Goal: Task Accomplishment & Management: Use online tool/utility

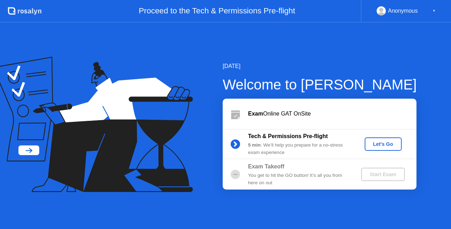
click at [384, 147] on div "Let's Go" at bounding box center [383, 144] width 31 height 6
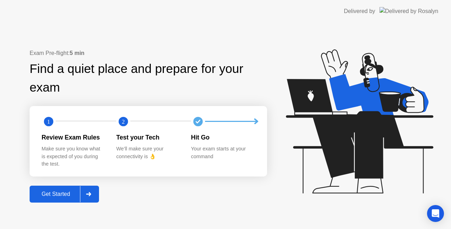
click at [66, 191] on div "Get Started" at bounding box center [56, 194] width 48 height 6
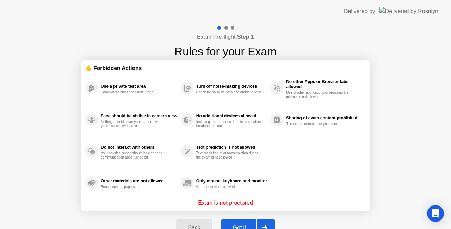
click at [243, 226] on div "Got it" at bounding box center [239, 228] width 33 height 6
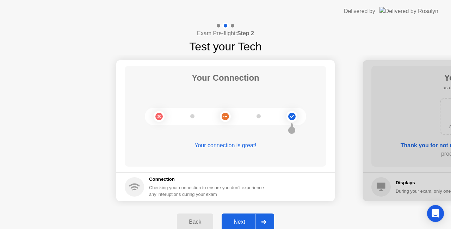
click at [243, 225] on div "Next" at bounding box center [239, 222] width 31 height 6
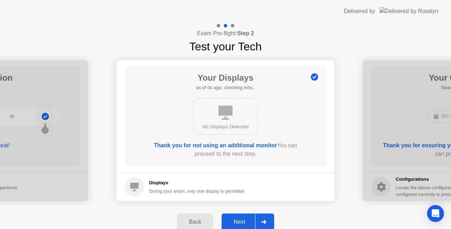
click at [243, 225] on div "Next" at bounding box center [239, 222] width 31 height 6
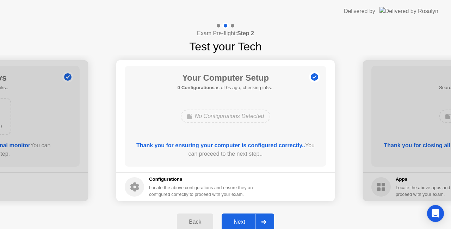
click at [243, 225] on div "Next" at bounding box center [239, 222] width 31 height 6
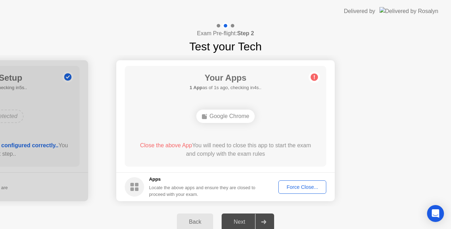
click at [312, 184] on div "Force Close..." at bounding box center [302, 187] width 43 height 6
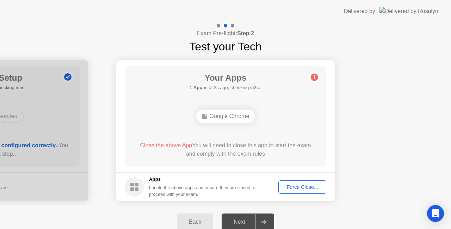
click at [309, 189] on div "Force Close..." at bounding box center [302, 187] width 43 height 6
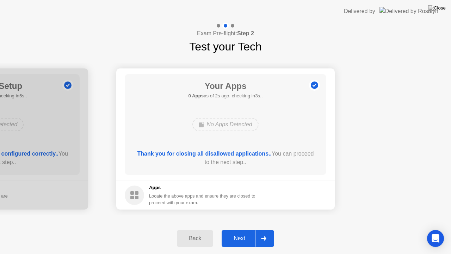
click at [240, 229] on div "Next" at bounding box center [239, 238] width 31 height 6
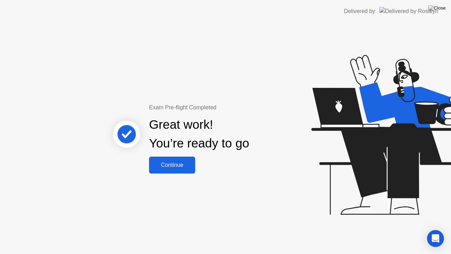
click at [172, 163] on div "Continue" at bounding box center [172, 165] width 42 height 6
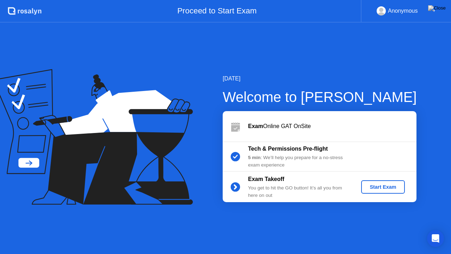
click at [388, 187] on div "Start Exam" at bounding box center [383, 187] width 38 height 6
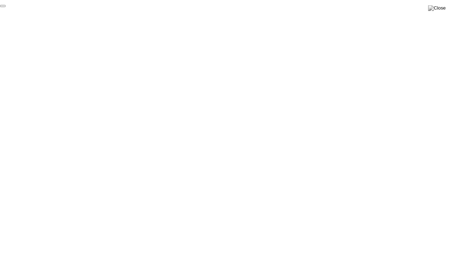
click div "End Proctoring Session"
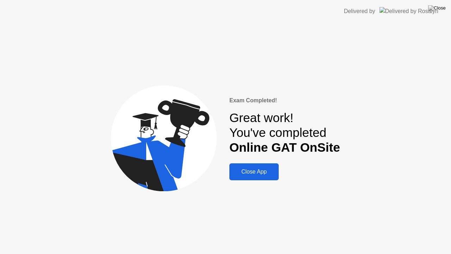
click at [253, 177] on button "Close App" at bounding box center [254, 171] width 49 height 17
